Goal: Information Seeking & Learning: Learn about a topic

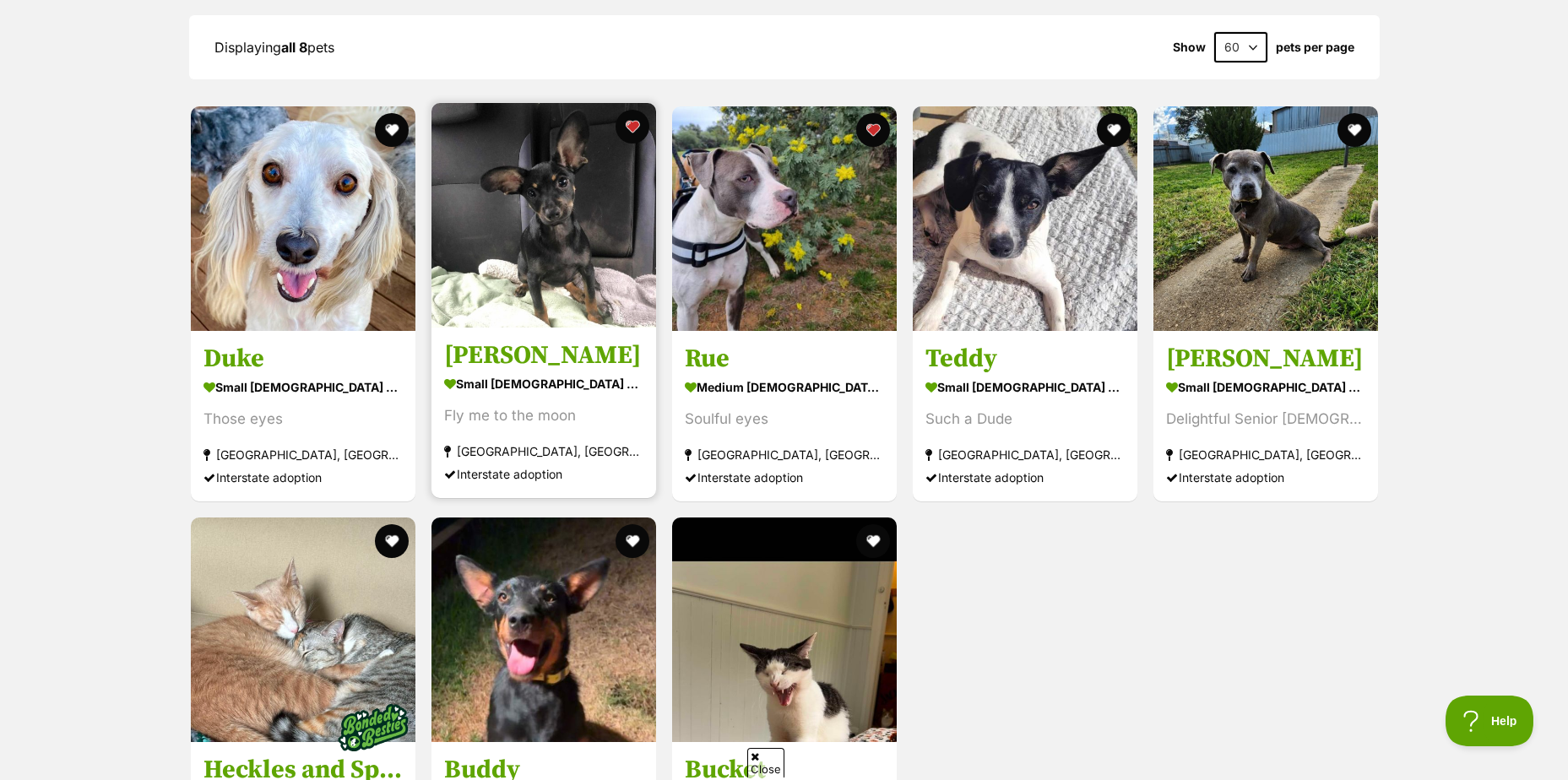
click at [546, 202] on img at bounding box center [544, 215] width 225 height 225
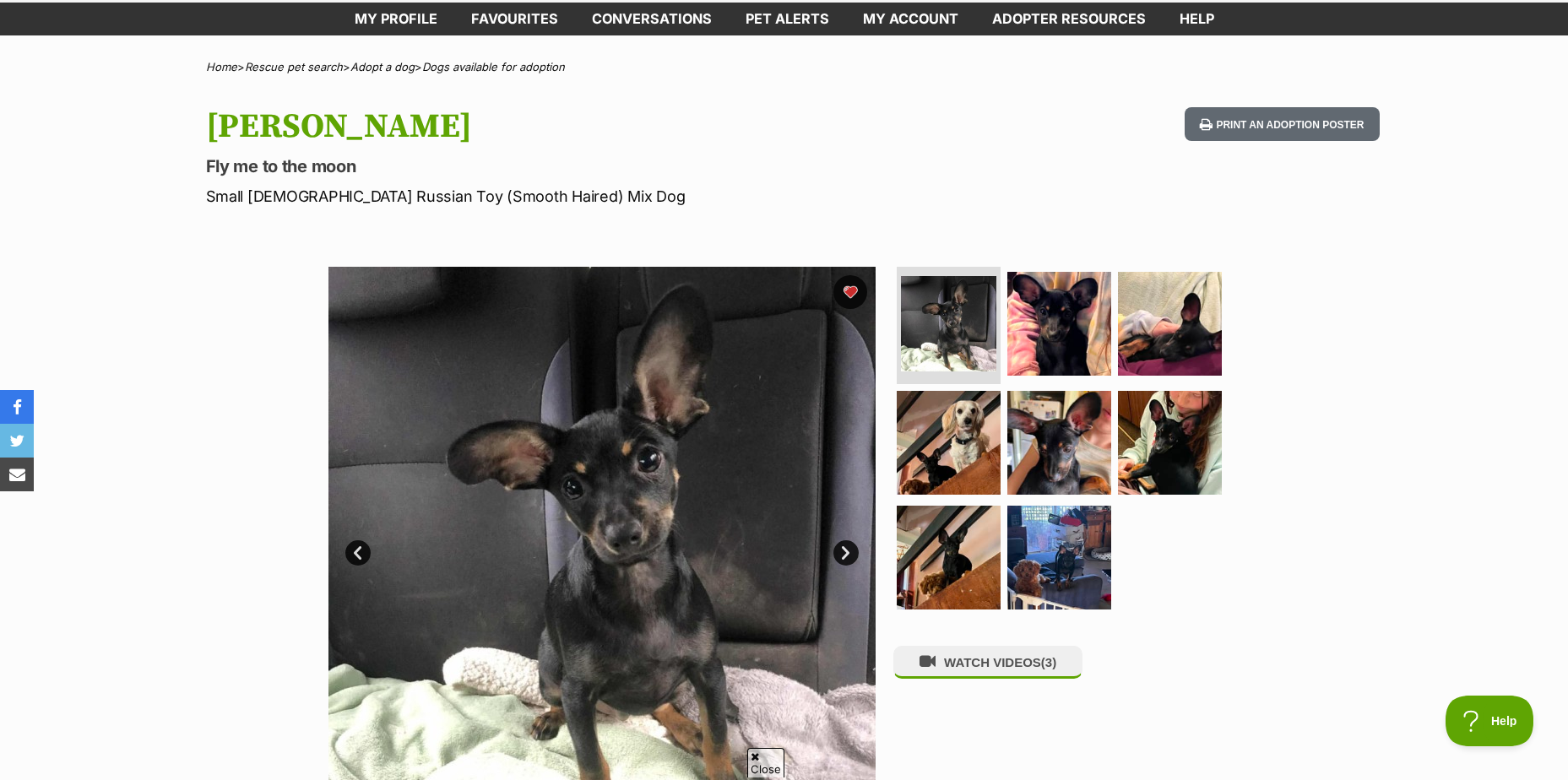
click at [848, 551] on link "Next" at bounding box center [846, 553] width 25 height 25
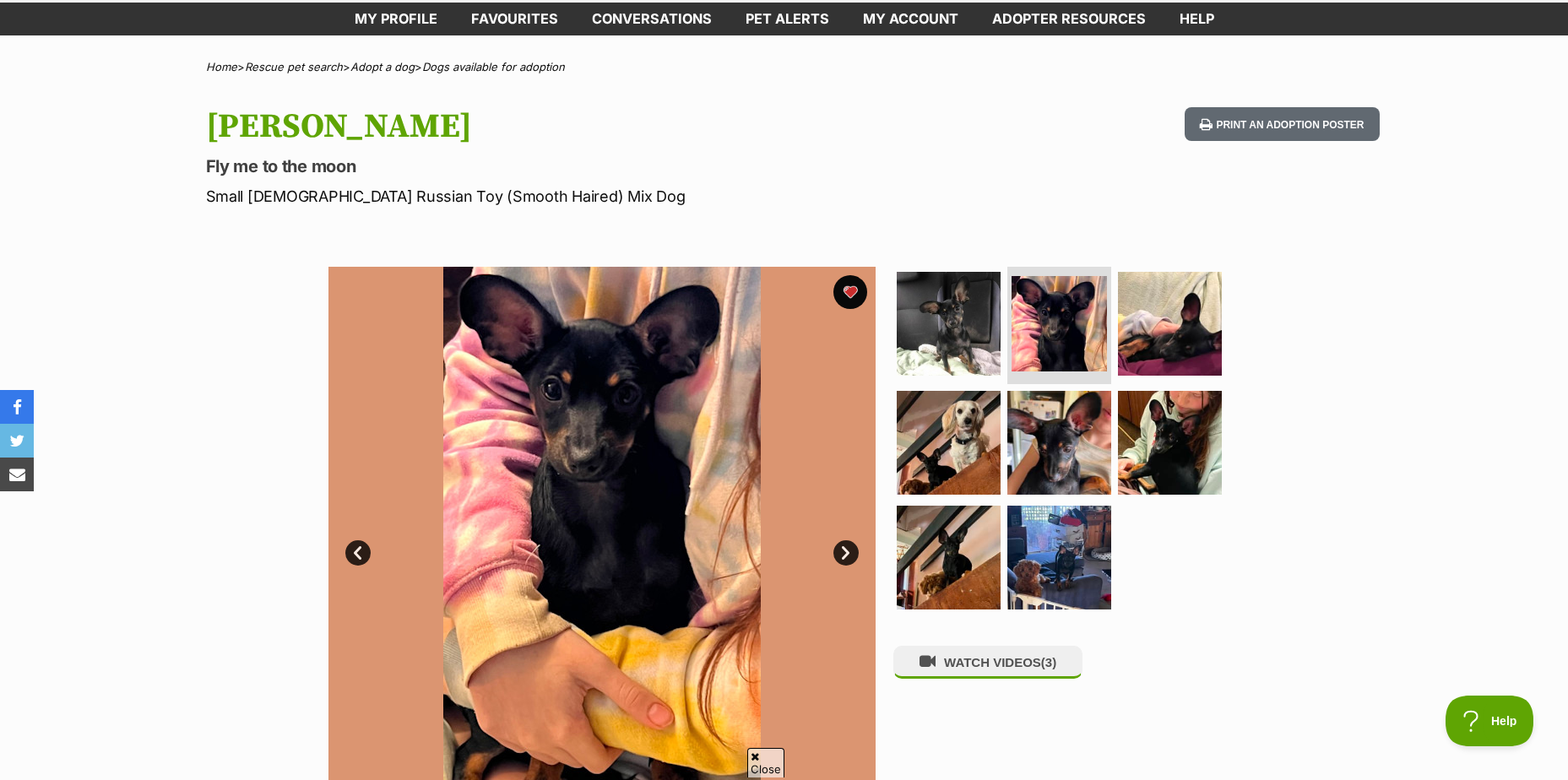
click at [843, 556] on link "Next" at bounding box center [846, 553] width 25 height 25
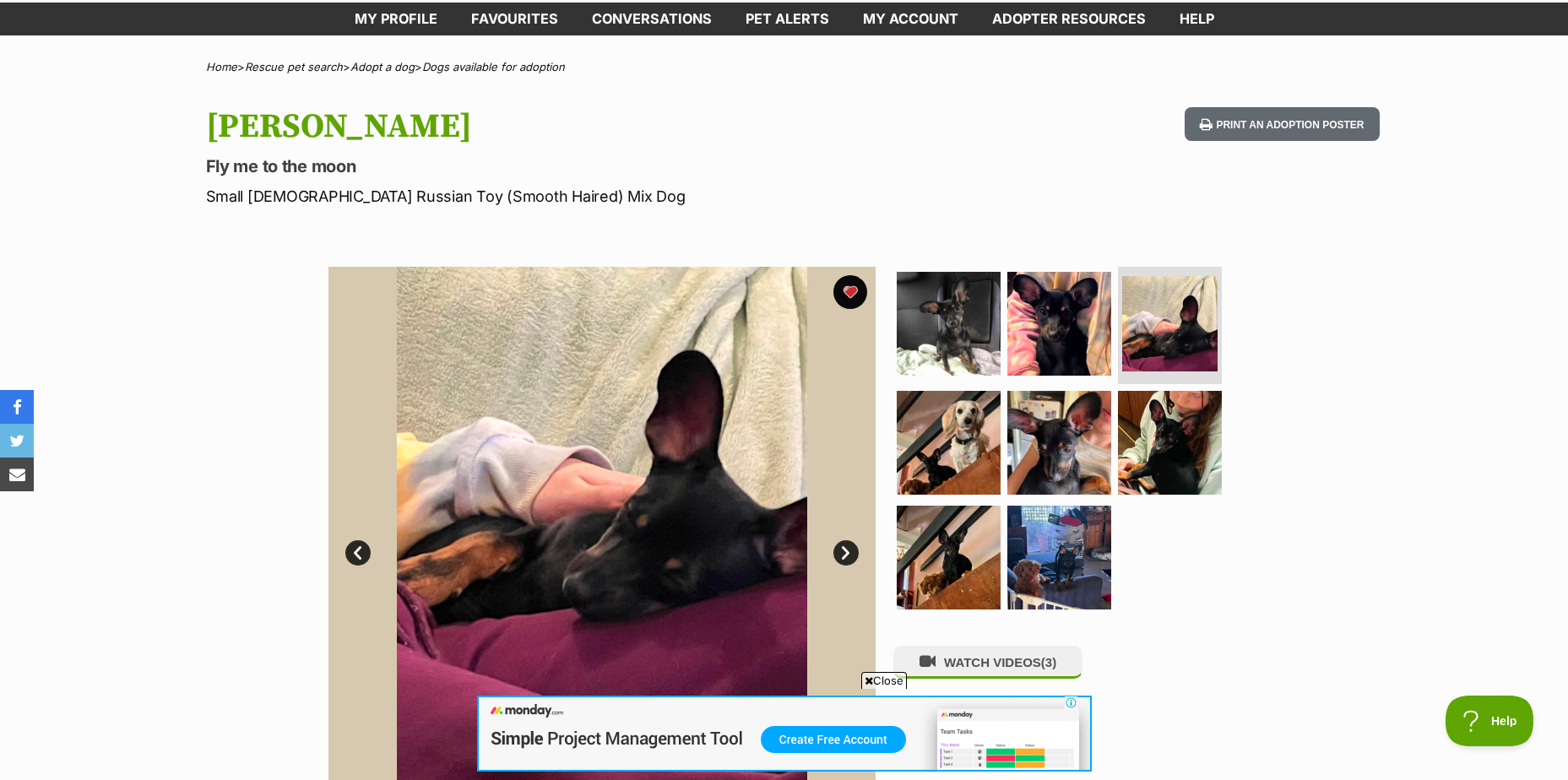
click at [843, 556] on link "Next" at bounding box center [846, 553] width 25 height 25
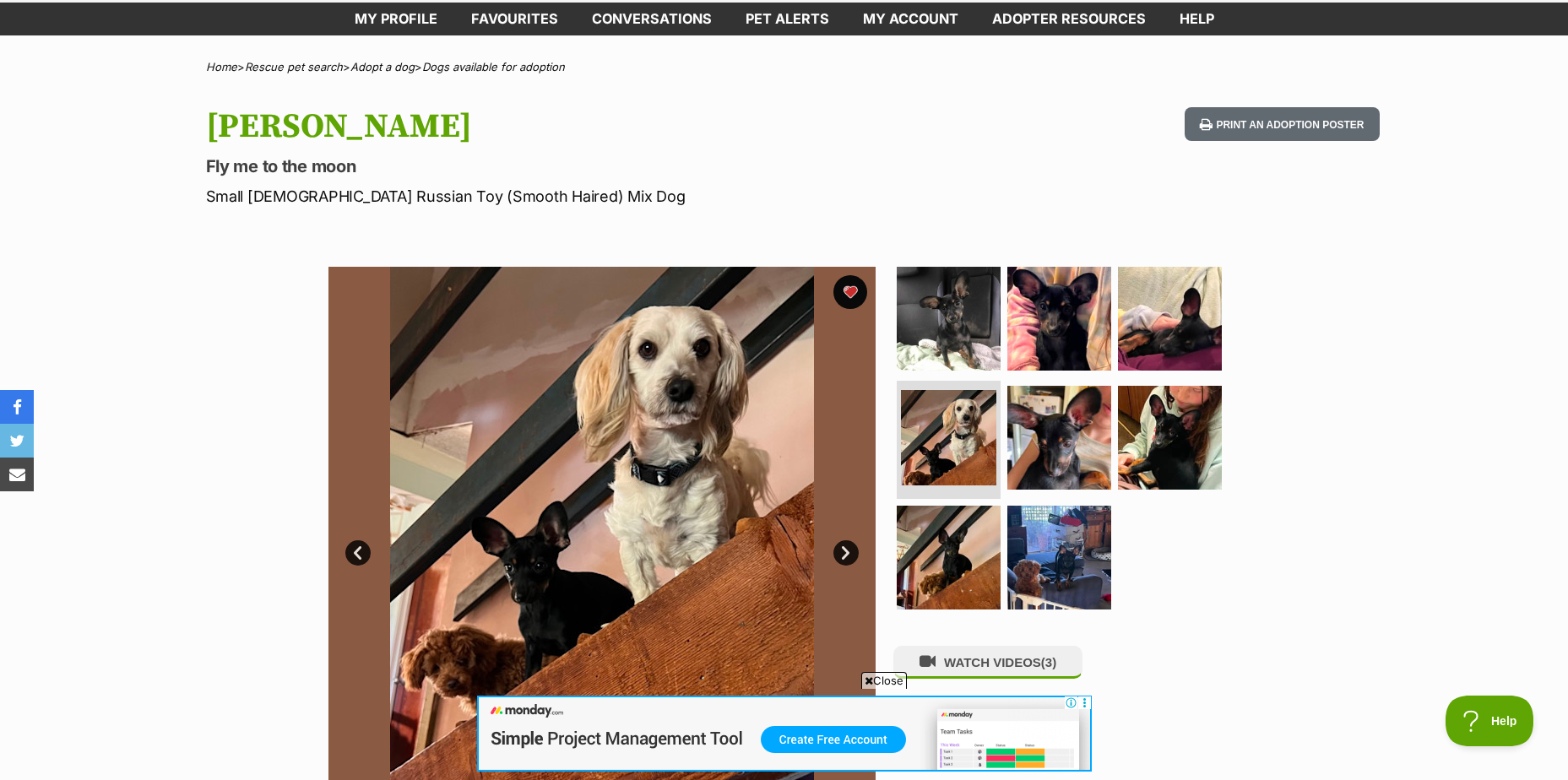
click at [843, 556] on link "Next" at bounding box center [846, 553] width 25 height 25
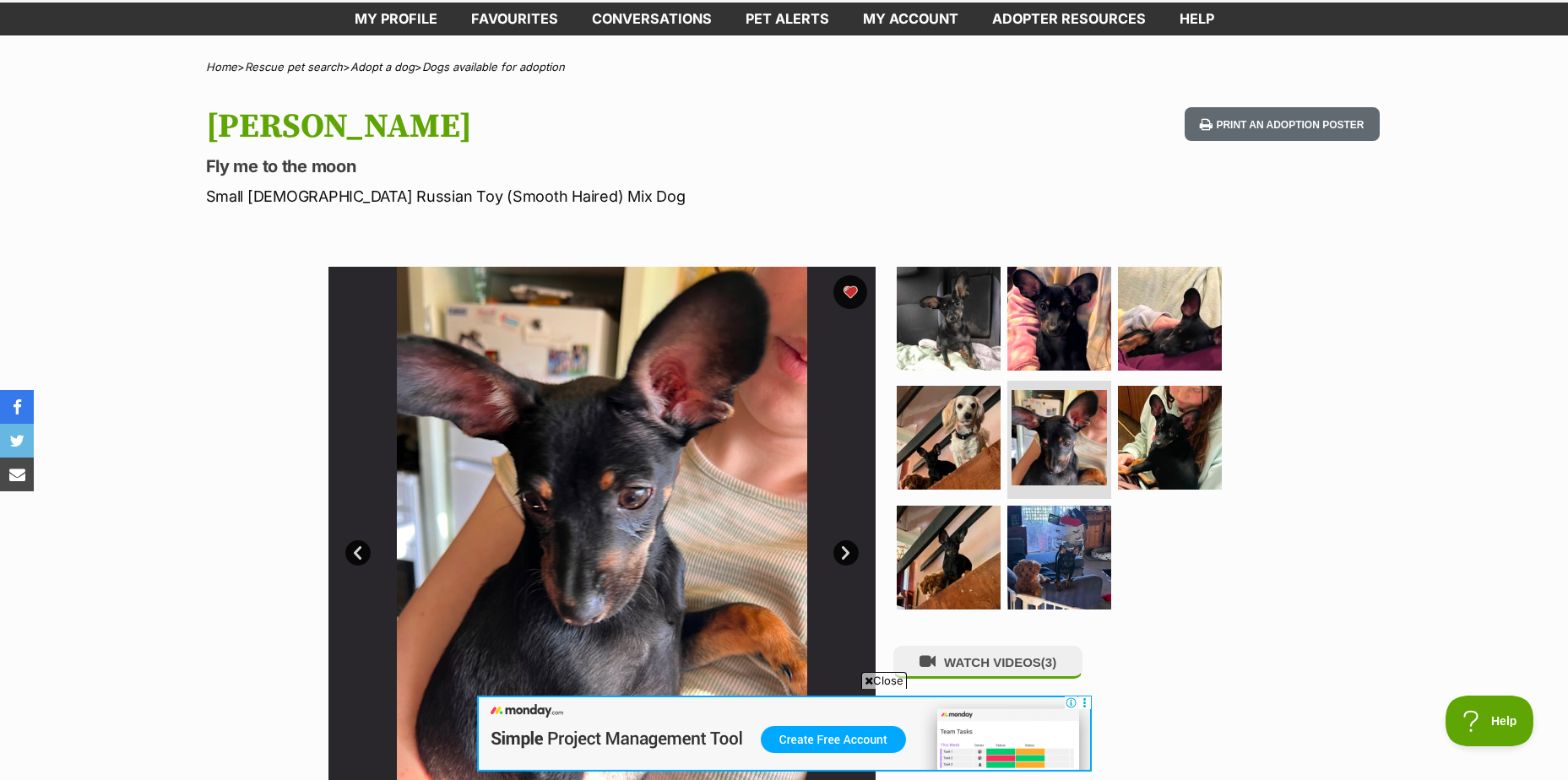
click at [843, 556] on link "Next" at bounding box center [846, 553] width 25 height 25
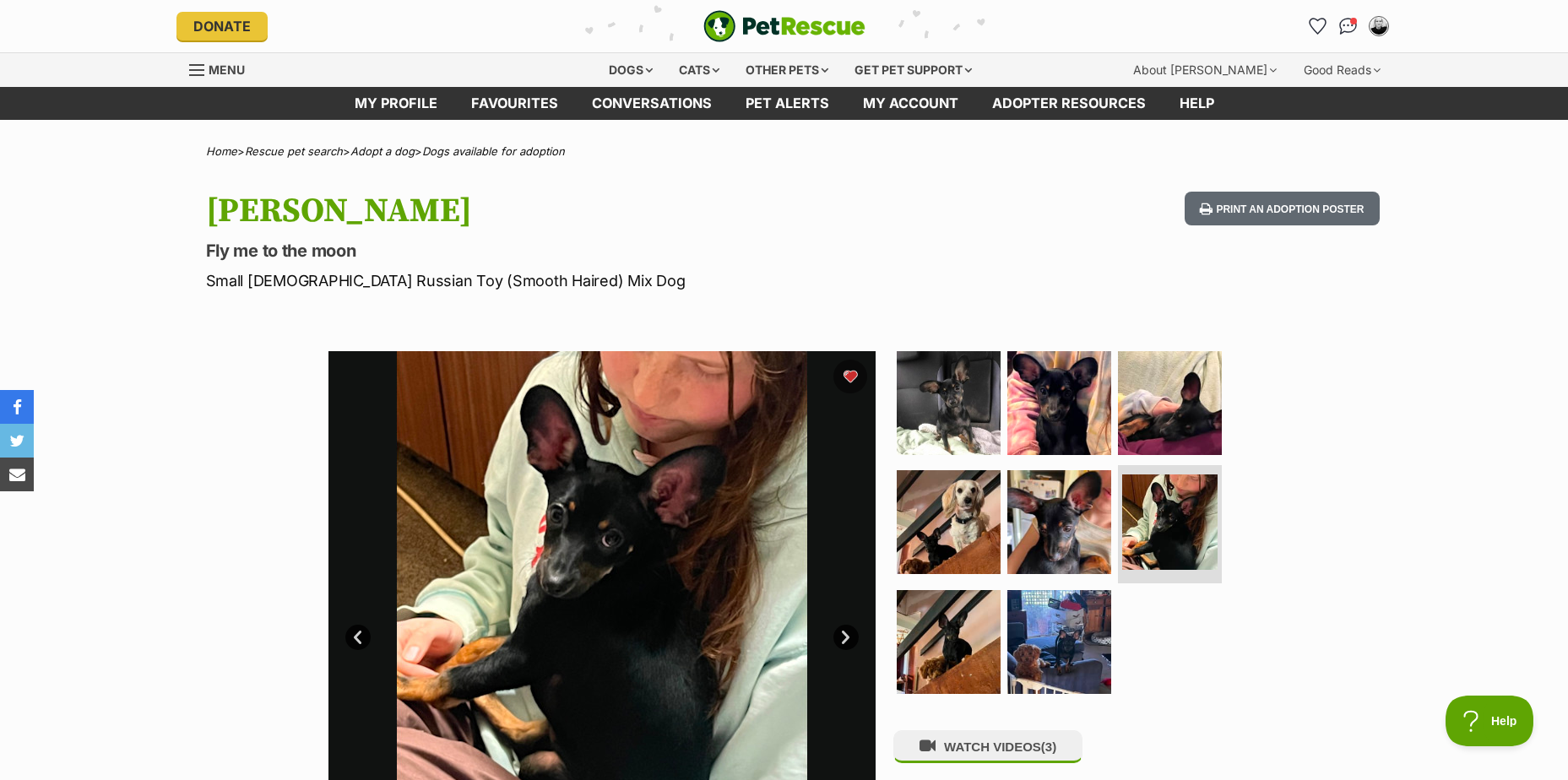
click at [350, 636] on link "Prev" at bounding box center [358, 638] width 25 height 25
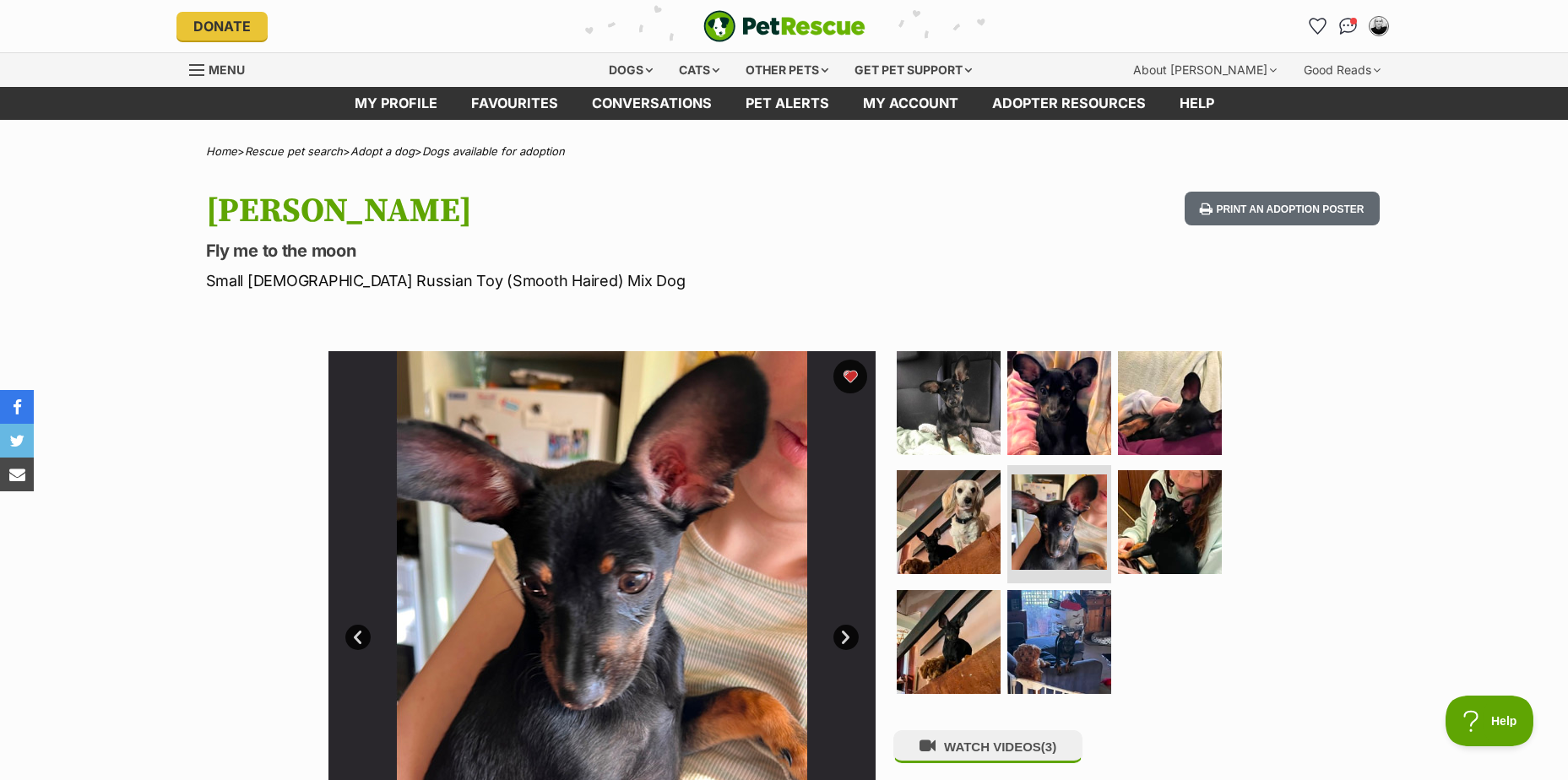
click at [350, 636] on link "Prev" at bounding box center [358, 638] width 25 height 25
